Goal: Task Accomplishment & Management: Manage account settings

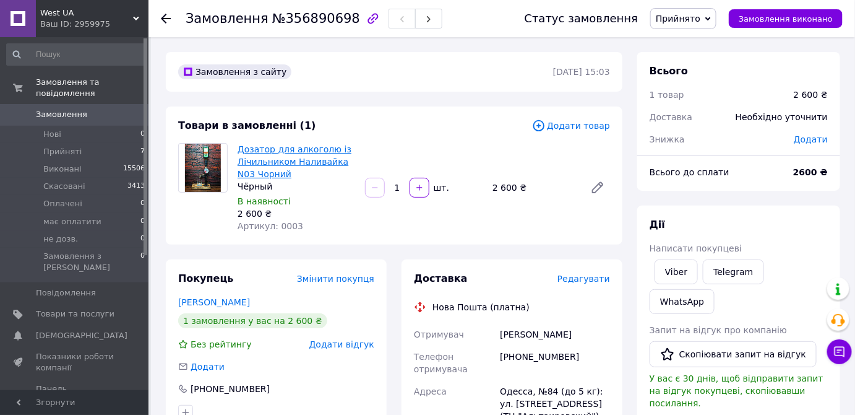
click at [303, 158] on link "Дозатор для алкоголю із Лічильником Наливайка N03 Чорний" at bounding box center [295, 161] width 114 height 35
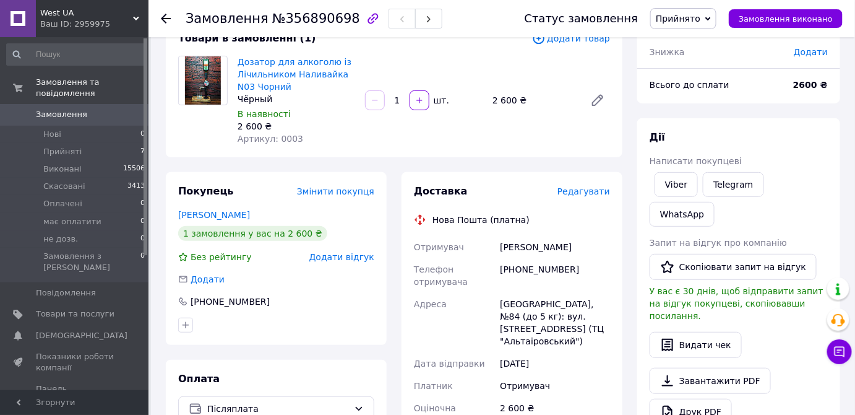
scroll to position [112, 0]
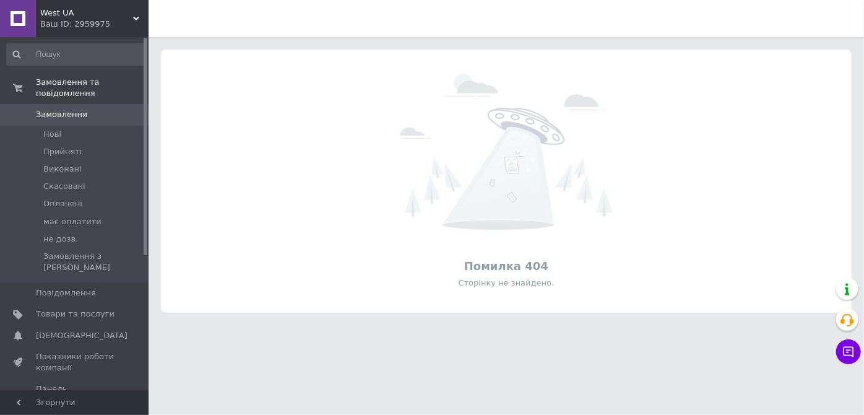
click at [88, 22] on div "Ваш ID: 2959975" at bounding box center [94, 24] width 108 height 11
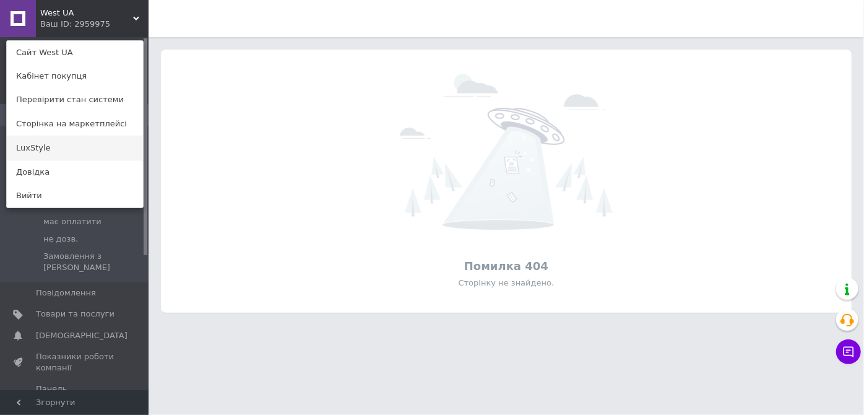
click at [68, 145] on link "LuxStyle" at bounding box center [75, 148] width 136 height 24
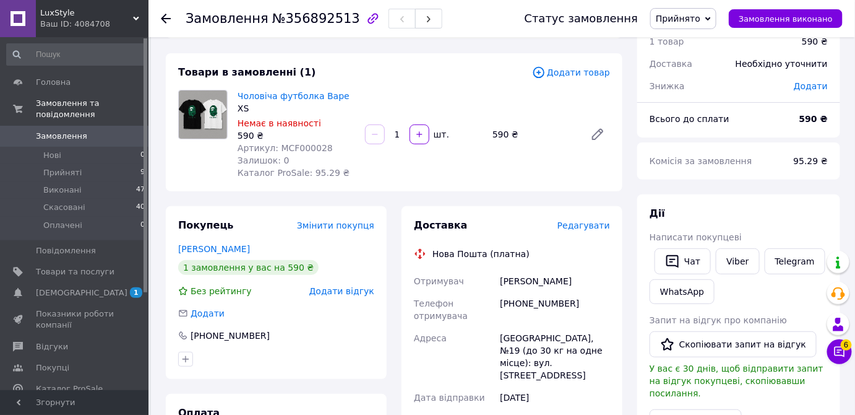
scroll to position [56, 0]
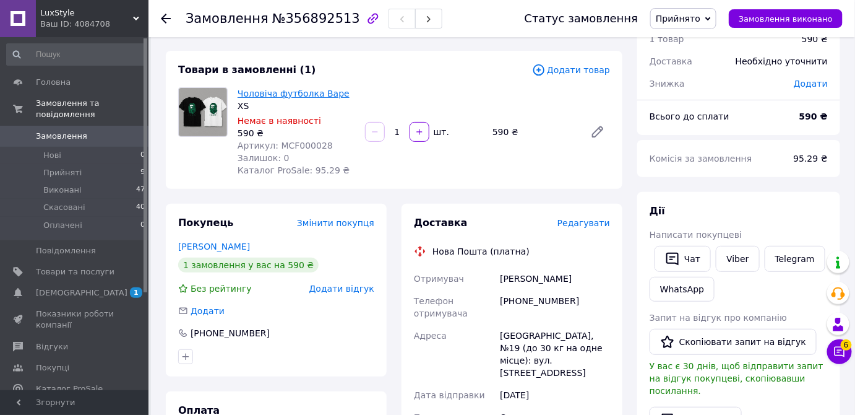
click at [312, 90] on link "Чоловіча футболка Bape" at bounding box center [294, 93] width 112 height 10
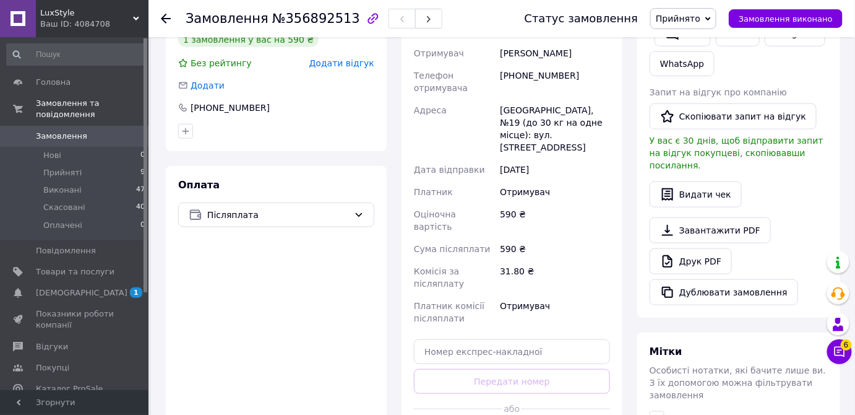
scroll to position [0, 0]
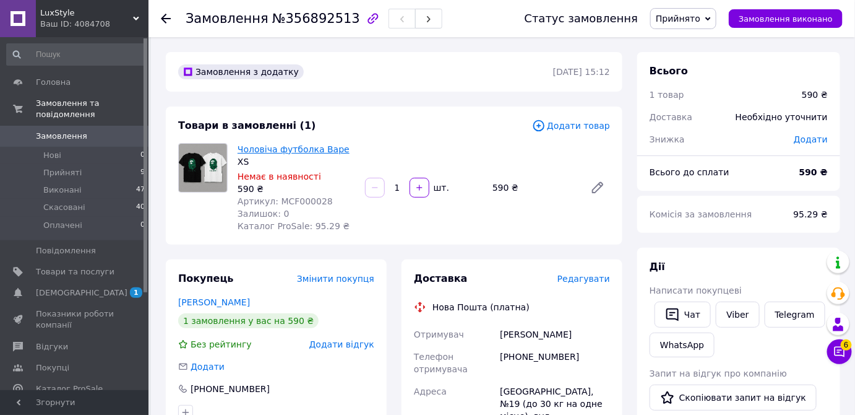
click at [286, 150] on link "Чоловіча футболка Bape" at bounding box center [294, 149] width 112 height 10
drag, startPoint x: 275, startPoint y: 201, endPoint x: 326, endPoint y: 200, distance: 50.7
click at [326, 200] on div "Артикул: MCF000028" at bounding box center [297, 201] width 118 height 12
copy span "MCF000028"
click at [61, 266] on span "Товари та послуги" at bounding box center [75, 271] width 79 height 11
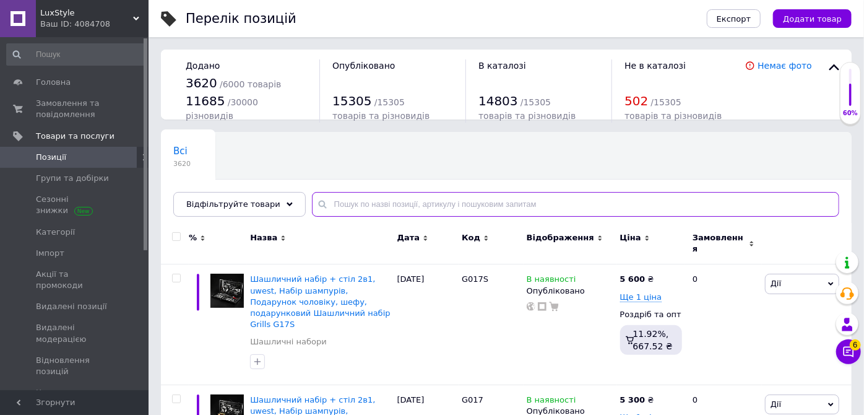
click at [356, 200] on input "text" at bounding box center [575, 204] width 527 height 25
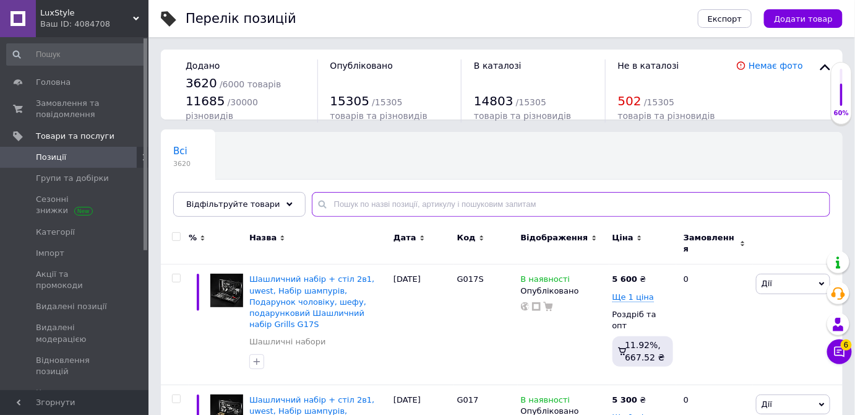
paste input "MCF000028"
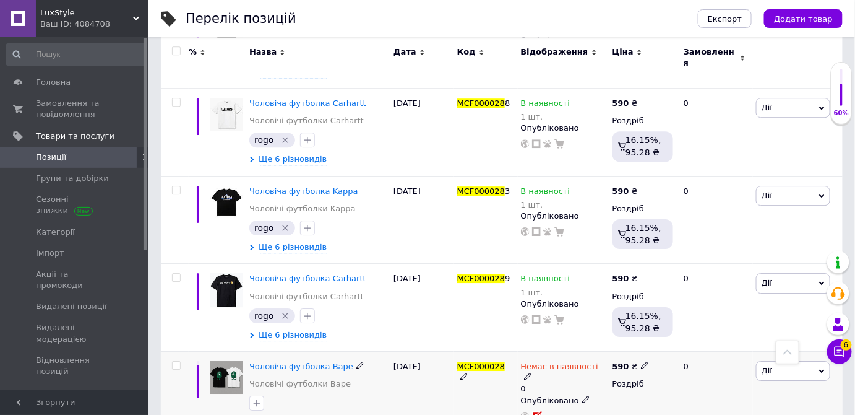
scroll to position [1162, 0]
type input "MCF000028"
click at [303, 414] on span "Ще 5 різновидів" at bounding box center [293, 422] width 68 height 11
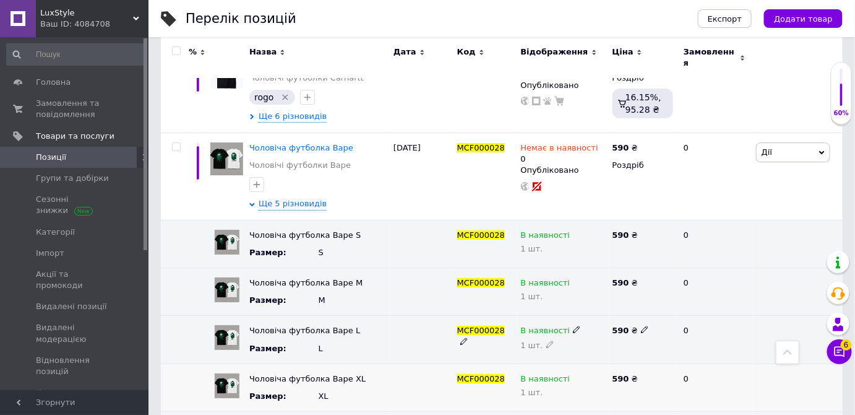
scroll to position [1387, 0]
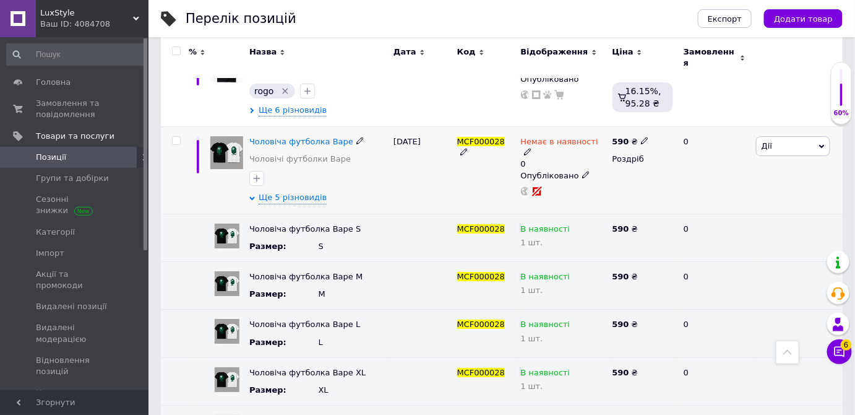
click at [594, 136] on div "Немає в наявності" at bounding box center [563, 147] width 85 height 22
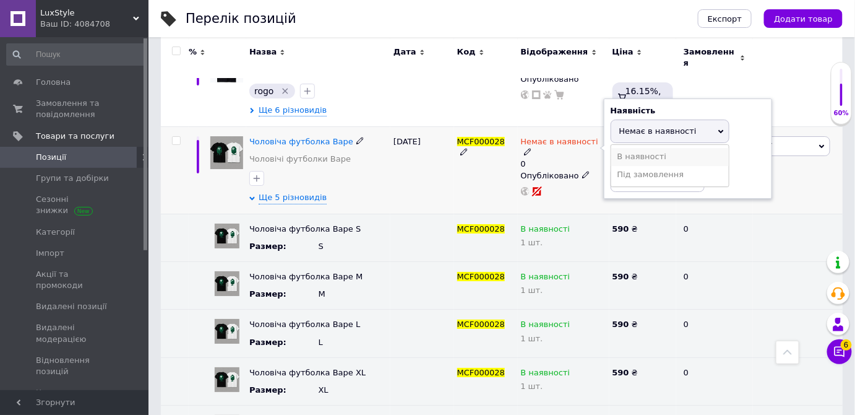
click at [642, 148] on li "В наявності" at bounding box center [670, 156] width 118 height 17
click at [629, 167] on input "0" at bounding box center [658, 179] width 94 height 25
type input "5"
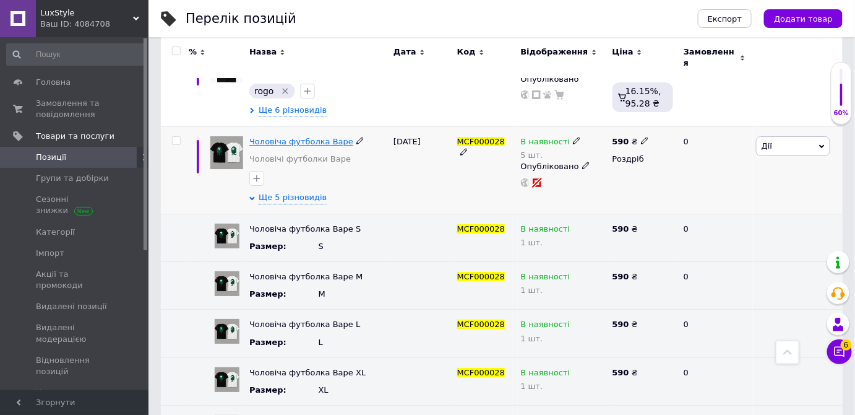
click at [299, 137] on span "Чоловіча футболка Bape" at bounding box center [301, 141] width 104 height 9
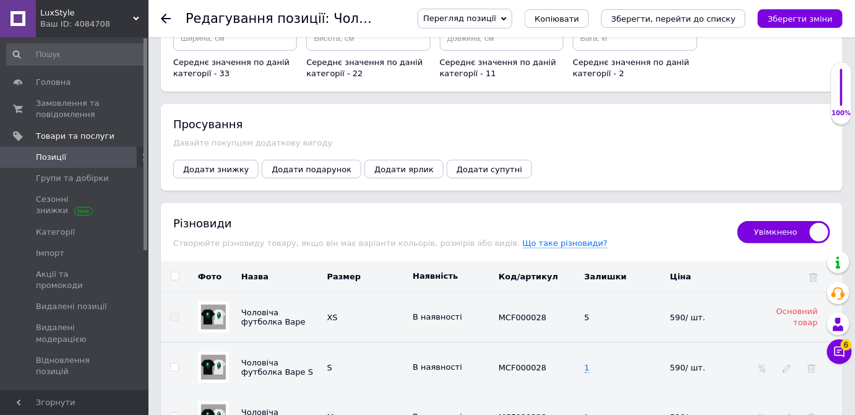
scroll to position [1856, 0]
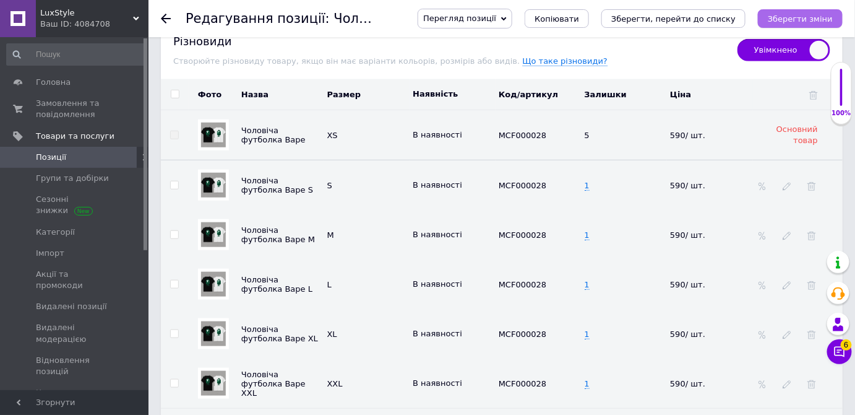
click at [777, 24] on button "Зберегти зміни" at bounding box center [800, 18] width 85 height 19
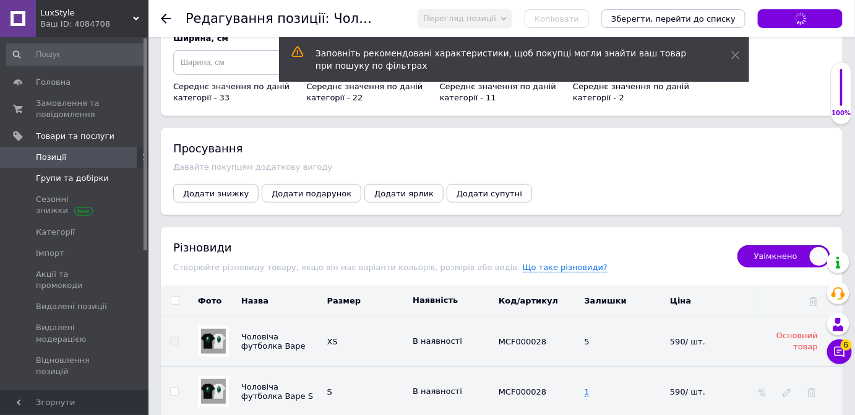
scroll to position [1631, 0]
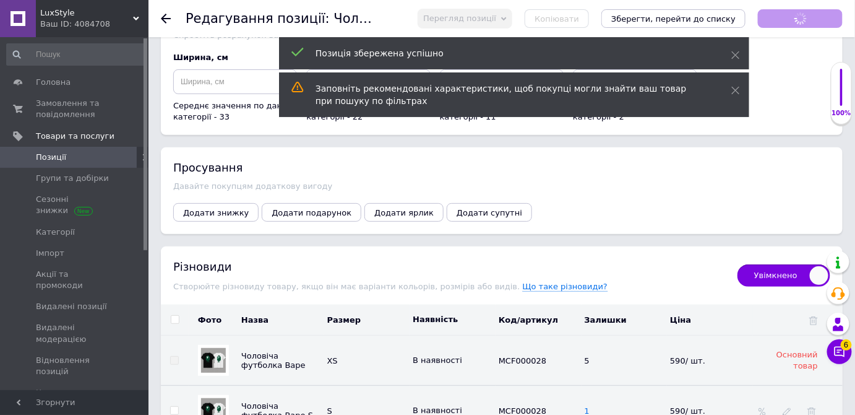
click at [53, 153] on span "Позиції" at bounding box center [51, 157] width 30 height 11
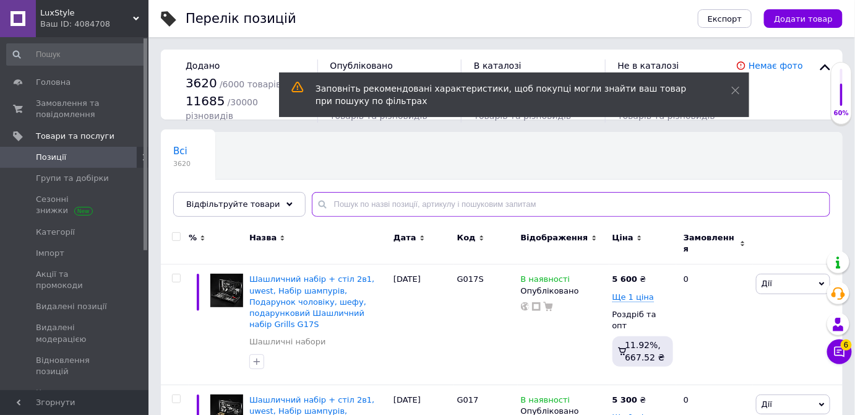
click at [382, 204] on input "text" at bounding box center [571, 204] width 519 height 25
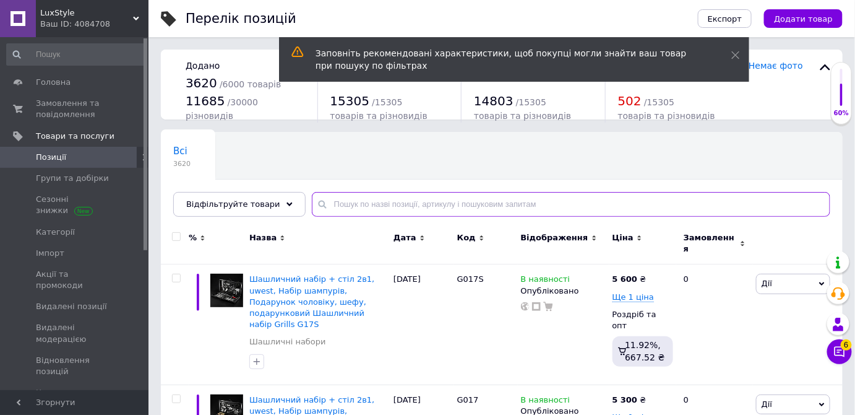
paste input "MCF000028"
type input "MCF000028"
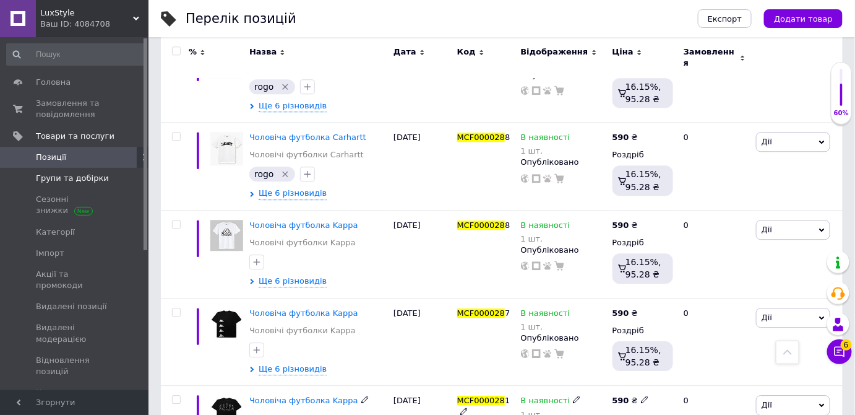
scroll to position [882, 0]
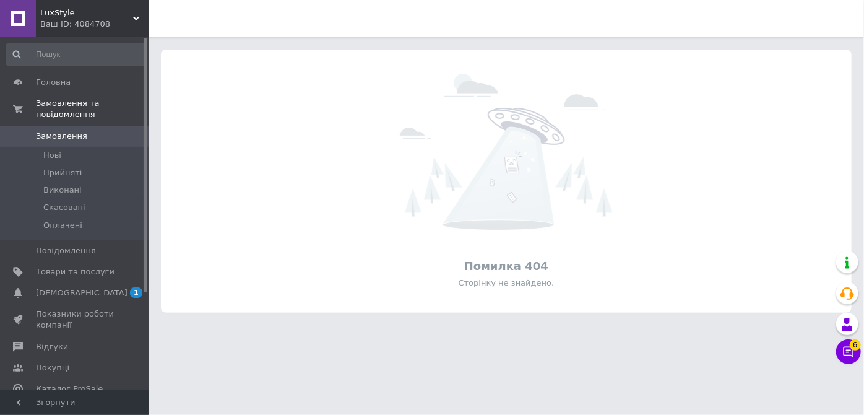
click at [84, 28] on div "Ваш ID: 4084708" at bounding box center [94, 24] width 108 height 11
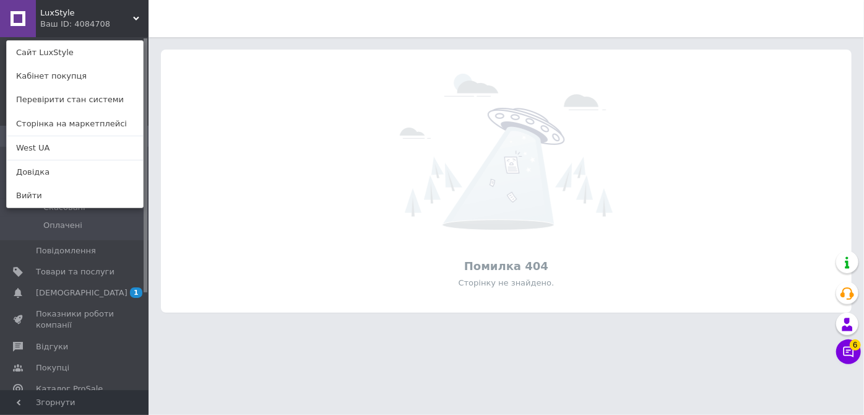
click at [226, 185] on div "Помилка 404 Сторінку не знайдено." at bounding box center [506, 181] width 691 height 238
click at [104, 287] on span "[DEMOGRAPHIC_DATA]" at bounding box center [75, 292] width 79 height 11
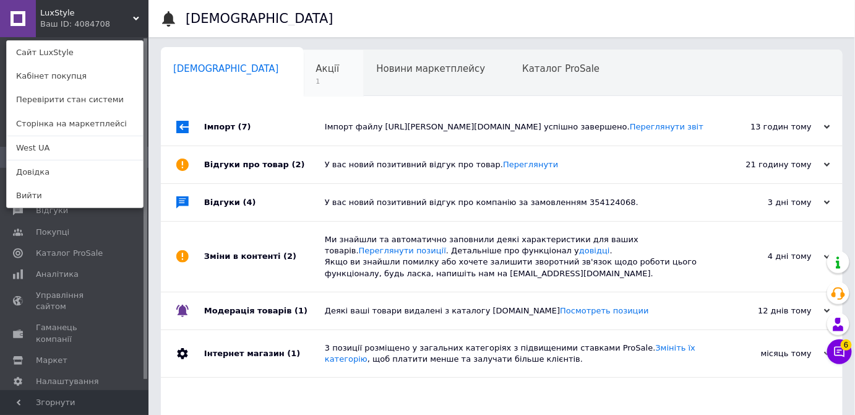
click at [304, 73] on div "Акції 1" at bounding box center [334, 73] width 61 height 47
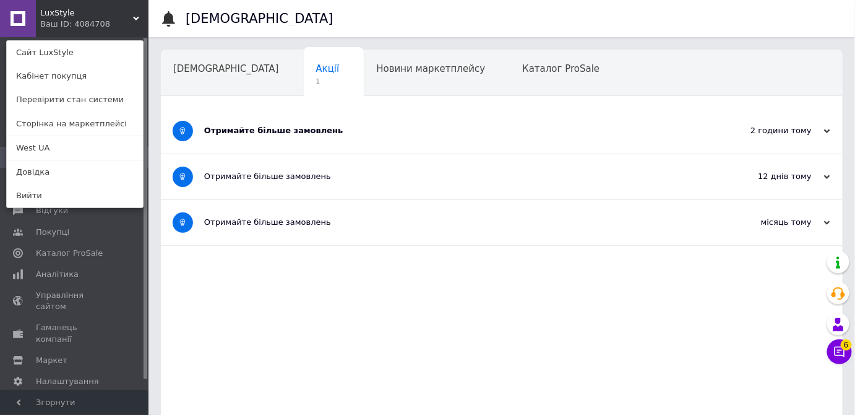
click at [437, 129] on div "Отримайте більше замовлень" at bounding box center [455, 130] width 502 height 11
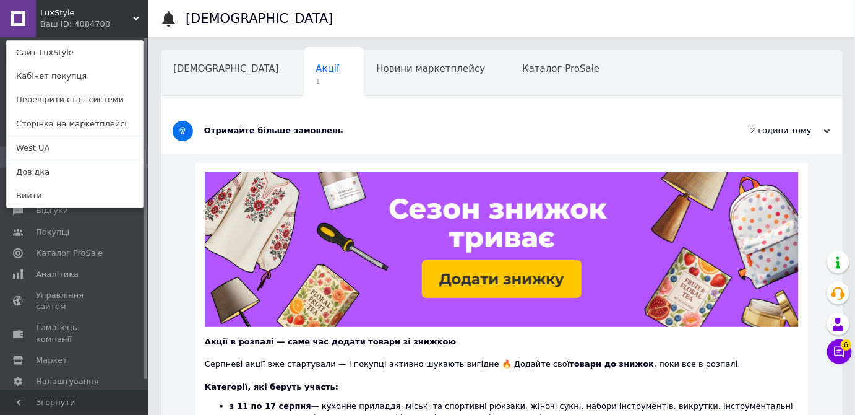
click at [110, 19] on div "LuxStyle Ваш ID: 4084708 Сайт LuxStyle Кабінет покупця Перевірити стан системи …" at bounding box center [74, 18] width 149 height 37
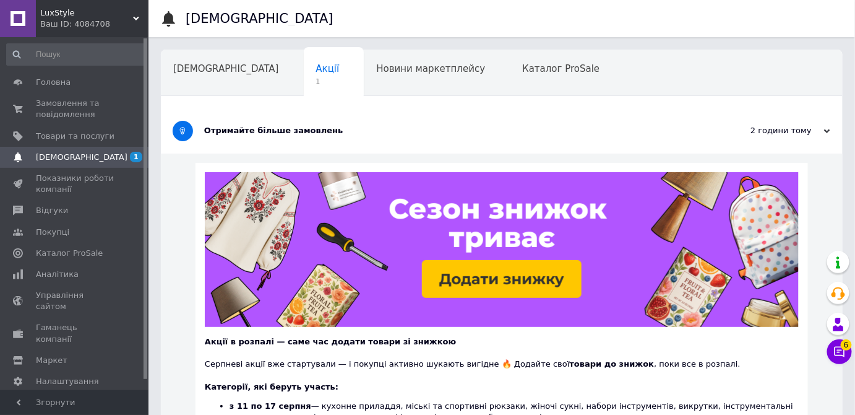
click at [107, 27] on div "Ваш ID: 4084708" at bounding box center [94, 24] width 108 height 11
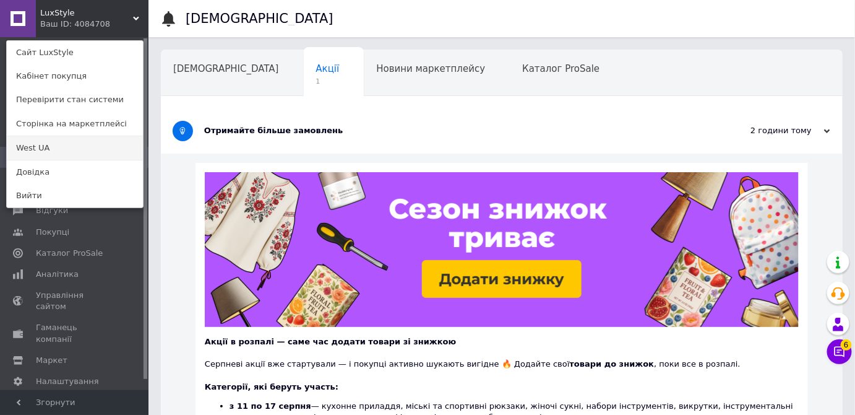
click at [63, 142] on link "West UA" at bounding box center [75, 148] width 136 height 24
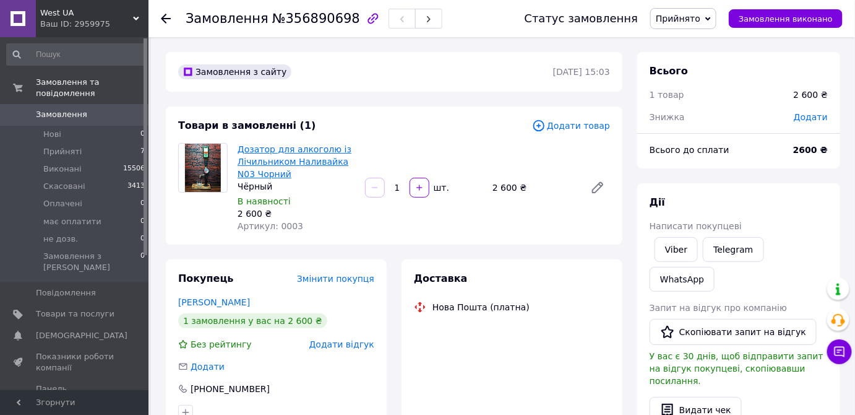
click at [310, 155] on link "Дозатор для алкоголю із Лічильником Наливайка N03 Чорний" at bounding box center [295, 161] width 114 height 35
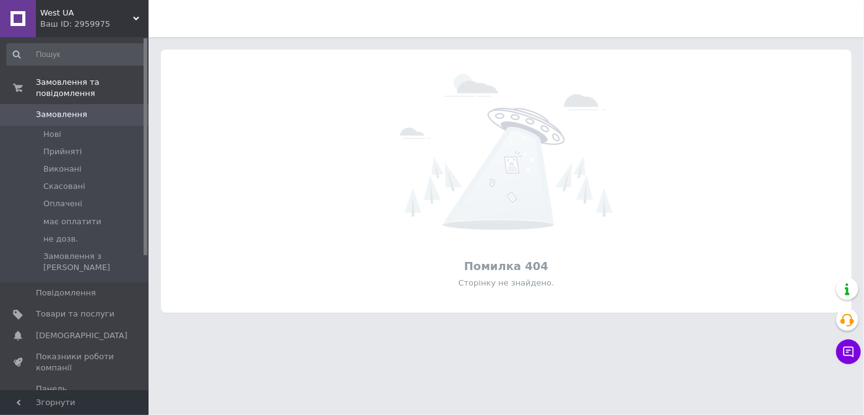
click at [114, 15] on span "West UA" at bounding box center [86, 12] width 93 height 11
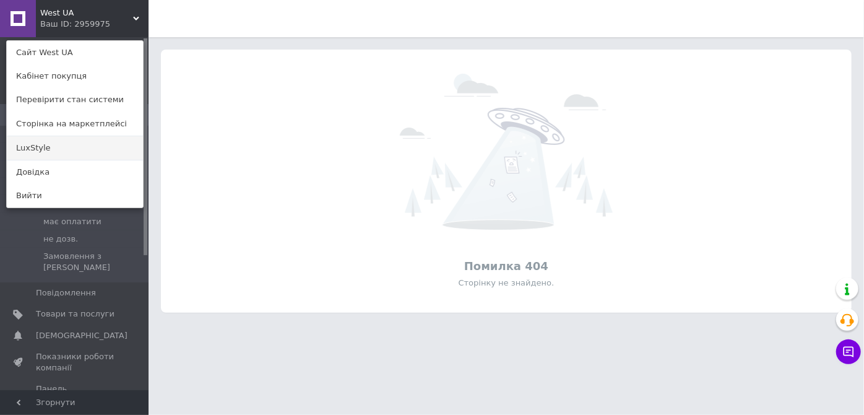
click at [77, 144] on link "LuxStyle" at bounding box center [75, 148] width 136 height 24
